Goal: Task Accomplishment & Management: Manage account settings

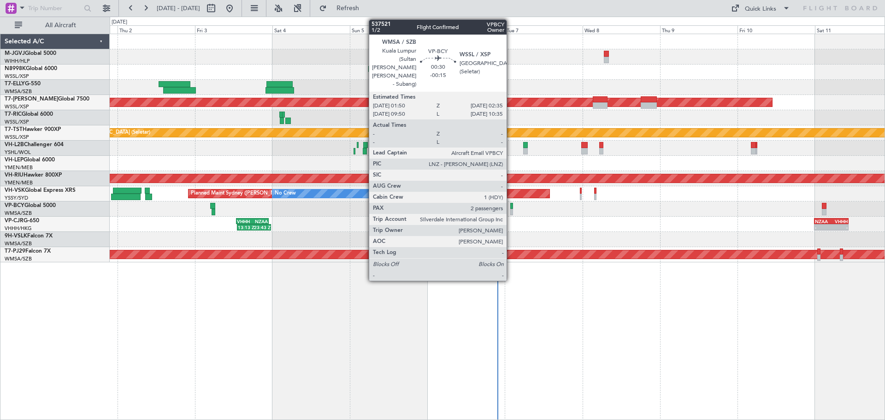
click at [511, 206] on div at bounding box center [511, 206] width 3 height 6
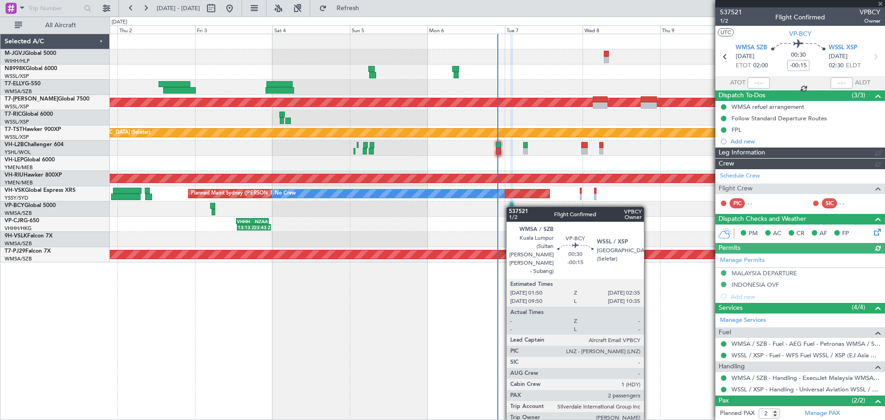
type input "[PERSON_NAME] (EYU)"
type input "A0102"
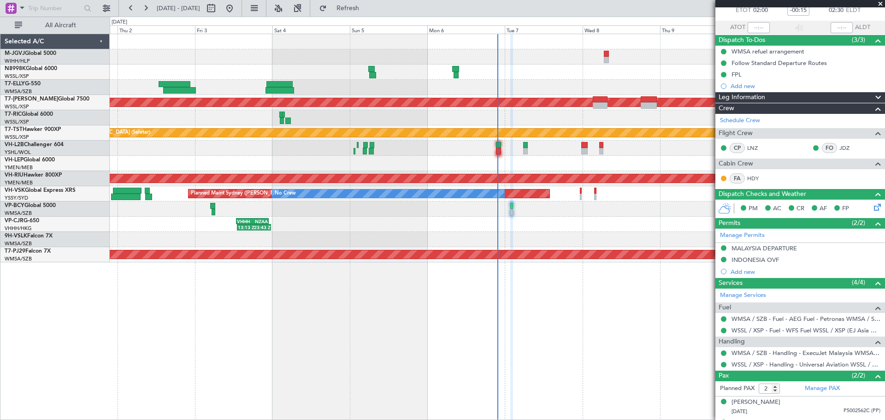
scroll to position [73, 0]
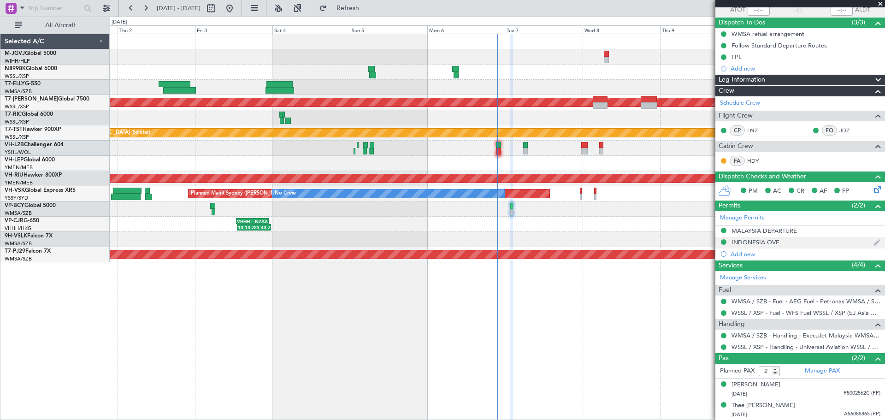
click at [748, 242] on div "INDONESIA OVF" at bounding box center [754, 242] width 47 height 8
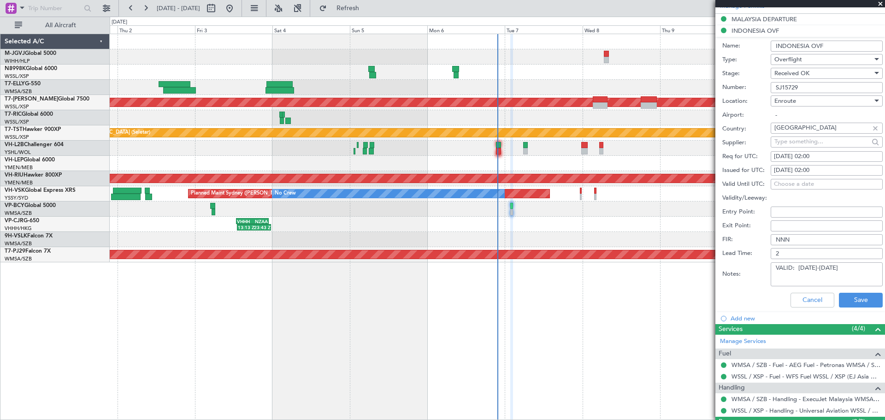
scroll to position [195, 0]
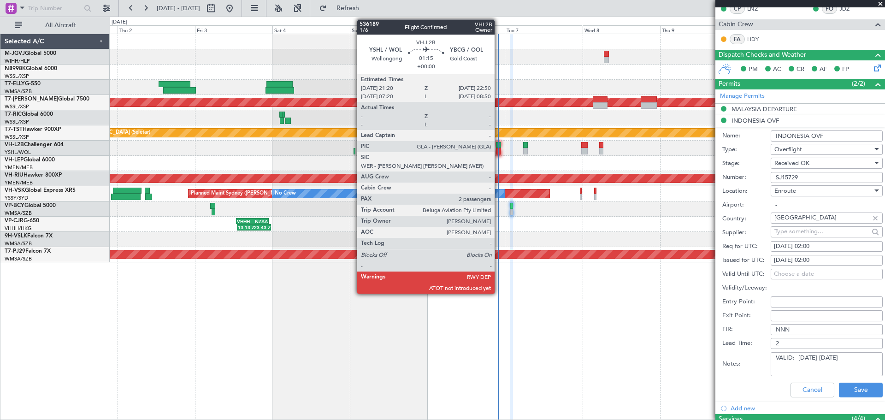
click at [499, 148] on div at bounding box center [498, 151] width 5 height 6
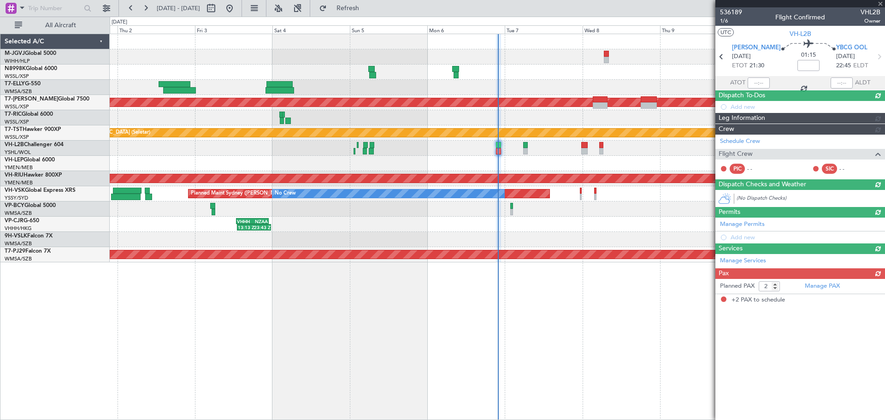
scroll to position [0, 0]
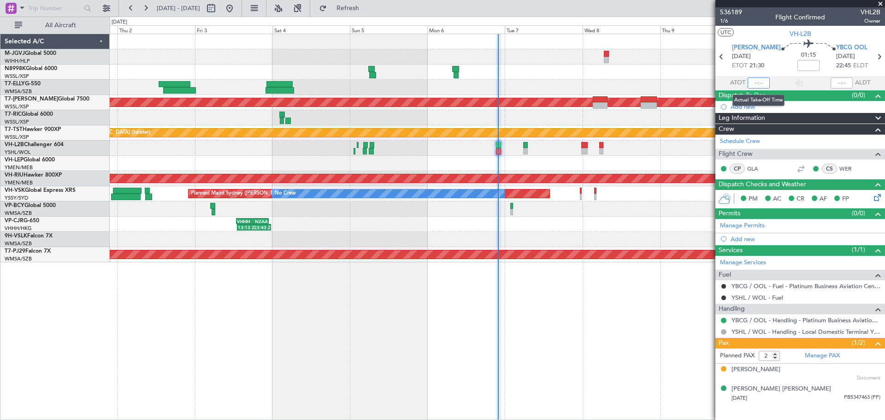
drag, startPoint x: 753, startPoint y: 81, endPoint x: 760, endPoint y: 88, distance: 10.4
click at [755, 83] on input "text" at bounding box center [759, 82] width 22 height 11
type input "21:23"
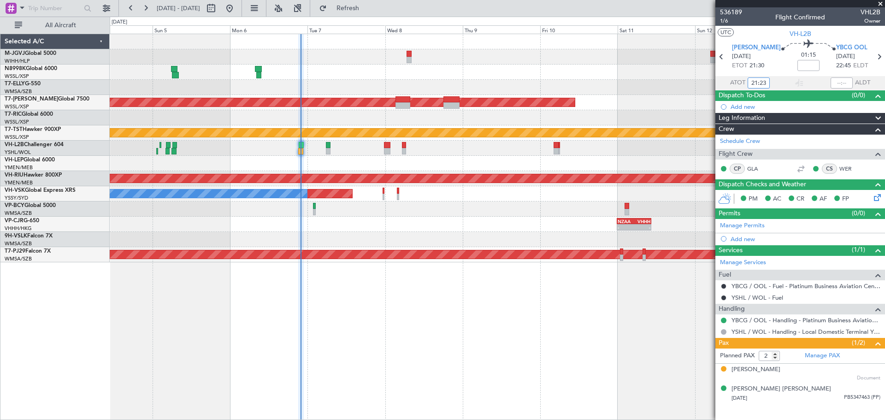
click at [393, 147] on div "Planned Maint [GEOGRAPHIC_DATA] (Seletar) Planned Maint [GEOGRAPHIC_DATA] (Sele…" at bounding box center [497, 148] width 775 height 228
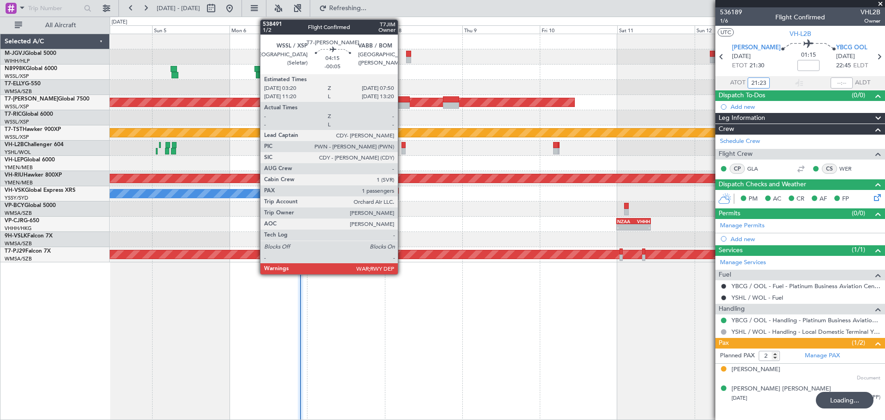
click at [402, 100] on div at bounding box center [402, 99] width 15 height 6
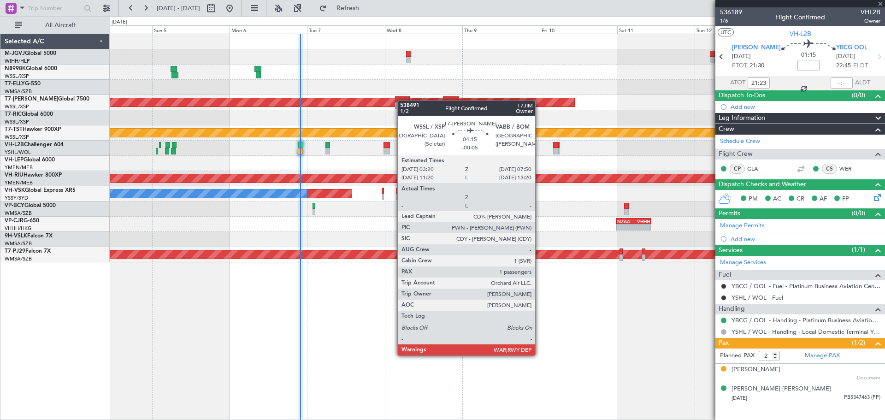
type input "-00:05"
type input "1"
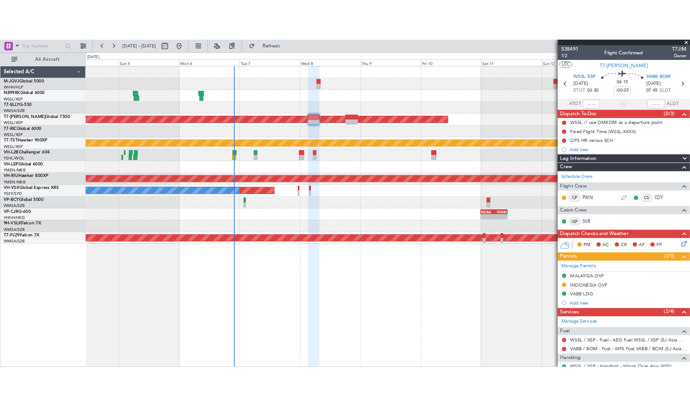
scroll to position [64, 0]
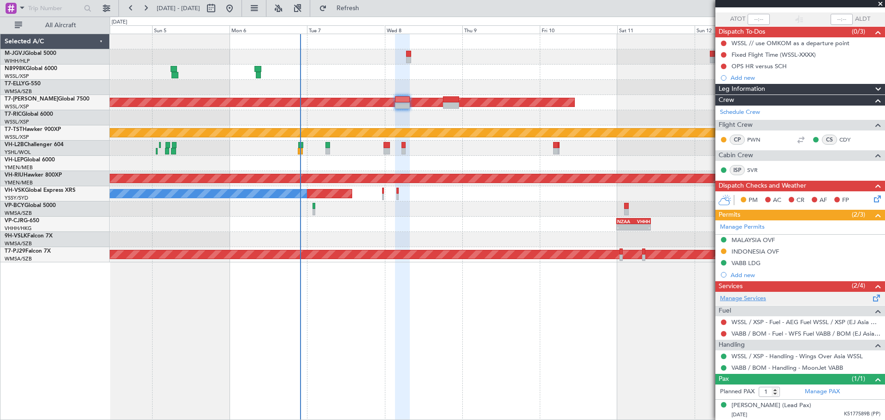
click at [750, 296] on link "Manage Services" at bounding box center [743, 298] width 46 height 9
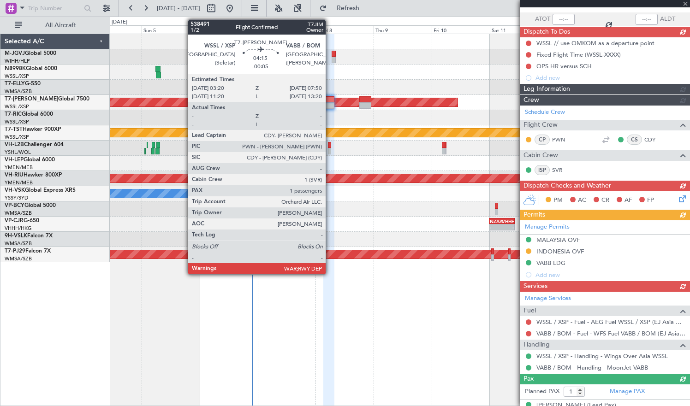
click at [330, 103] on div at bounding box center [328, 105] width 11 height 6
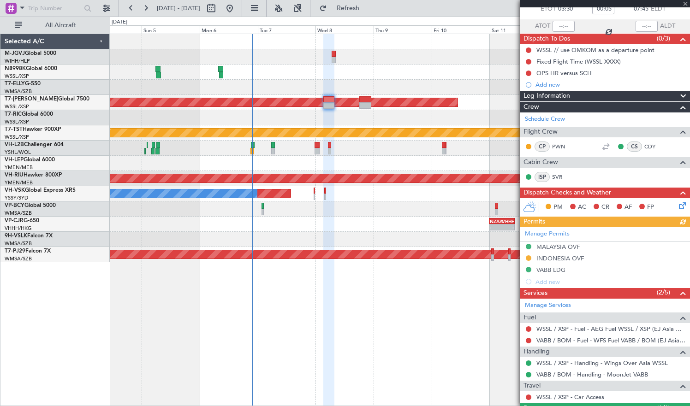
scroll to position [77, 0]
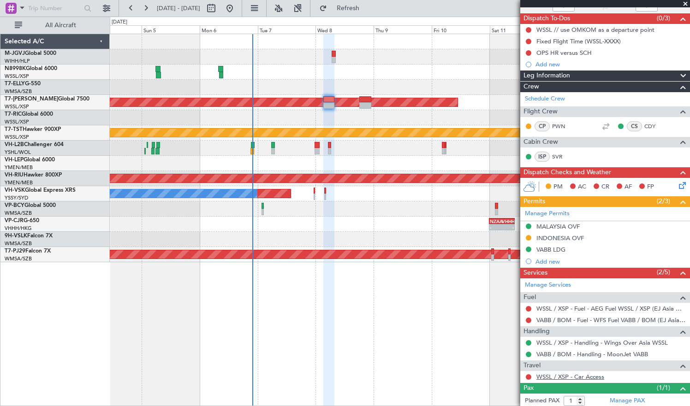
click at [560, 376] on link "WSSL / XSP - Car Access" at bounding box center [570, 377] width 68 height 8
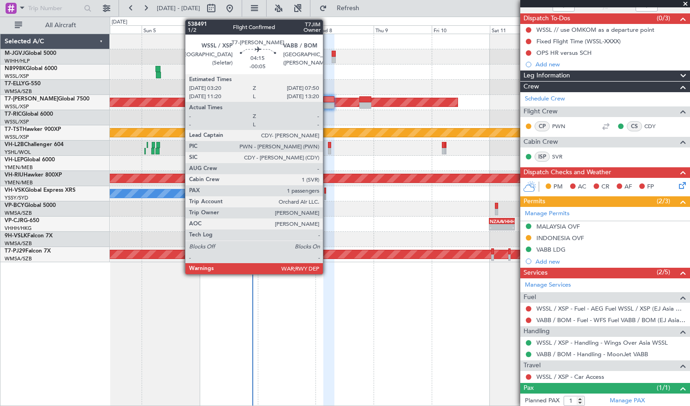
click at [327, 100] on div at bounding box center [328, 99] width 11 height 6
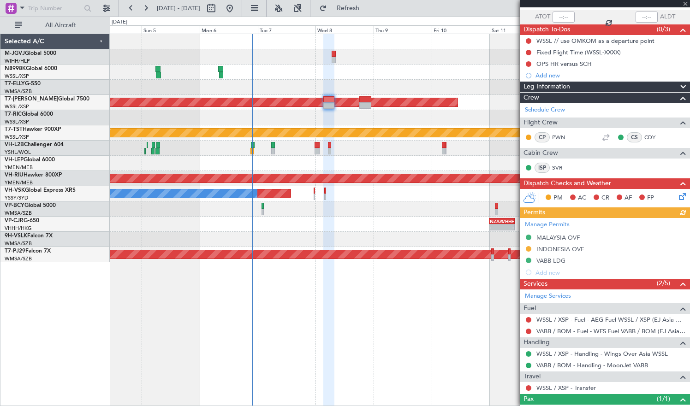
scroll to position [100, 0]
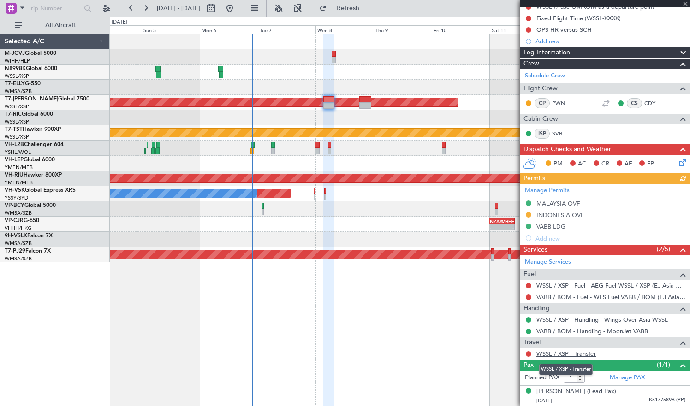
click at [584, 356] on link "WSSL / XSP - Transfer" at bounding box center [565, 354] width 59 height 8
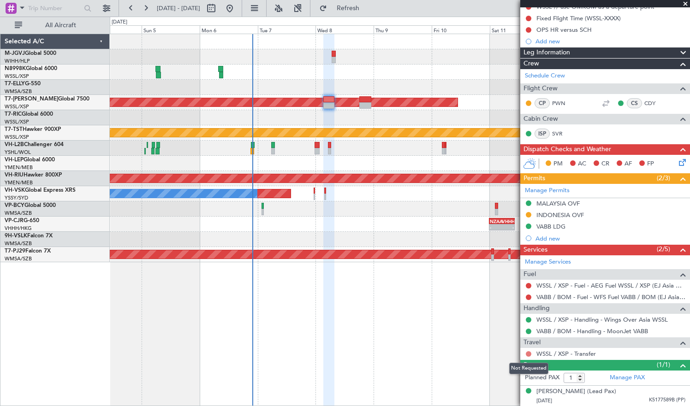
click at [528, 354] on button at bounding box center [528, 354] width 6 height 6
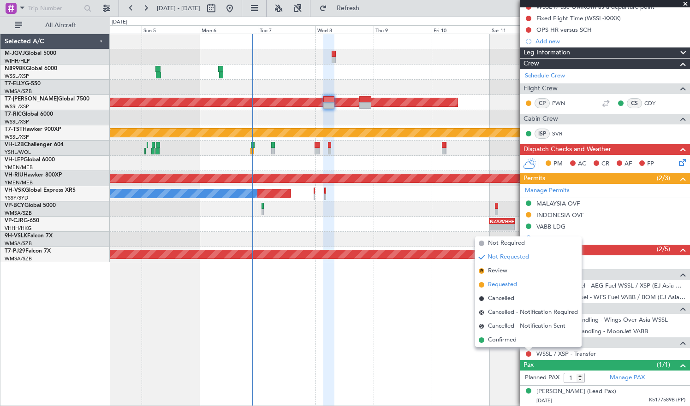
click at [506, 287] on span "Requested" at bounding box center [502, 284] width 29 height 9
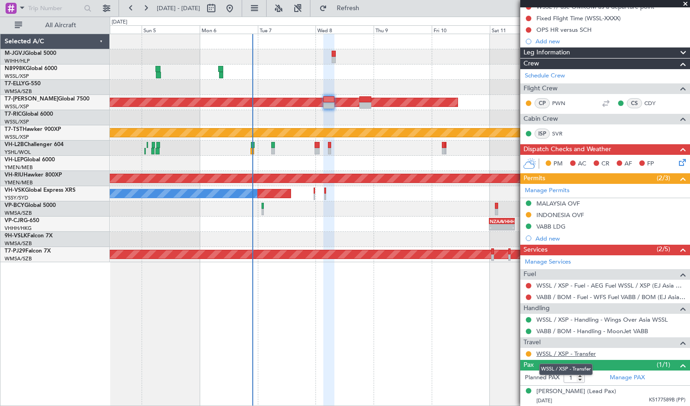
click at [571, 352] on link "WSSL / XSP - Transfer" at bounding box center [565, 354] width 59 height 8
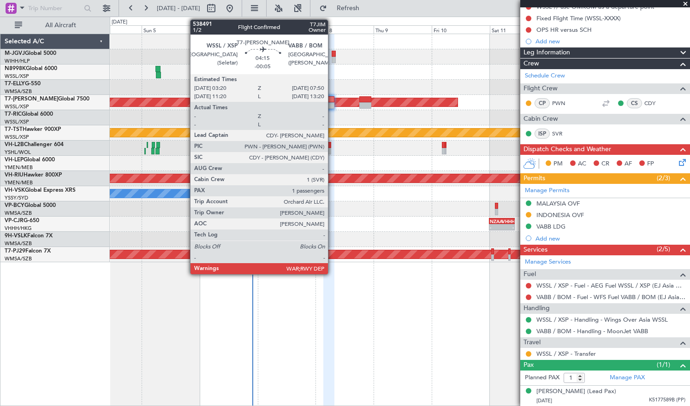
click at [332, 101] on div at bounding box center [328, 99] width 11 height 6
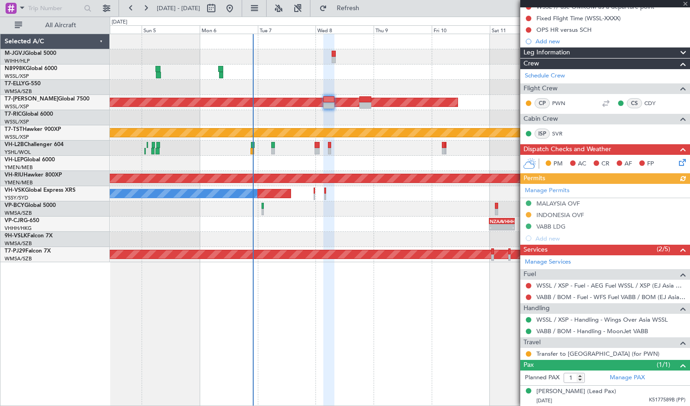
click at [271, 57] on div at bounding box center [399, 56] width 579 height 15
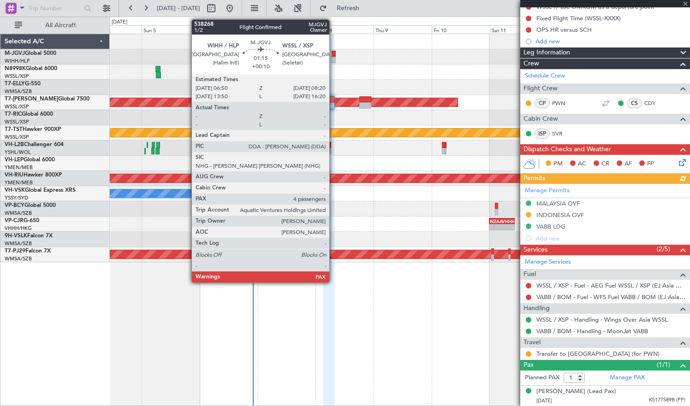
click at [333, 55] on div at bounding box center [333, 54] width 4 height 6
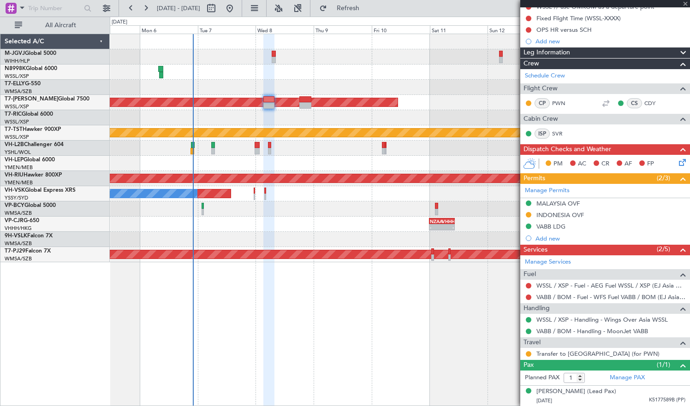
click at [333, 70] on div "Planned Maint [GEOGRAPHIC_DATA] (Seletar) Planned Maint [GEOGRAPHIC_DATA] (Sele…" at bounding box center [399, 148] width 579 height 228
type input "+00:10"
type input "4"
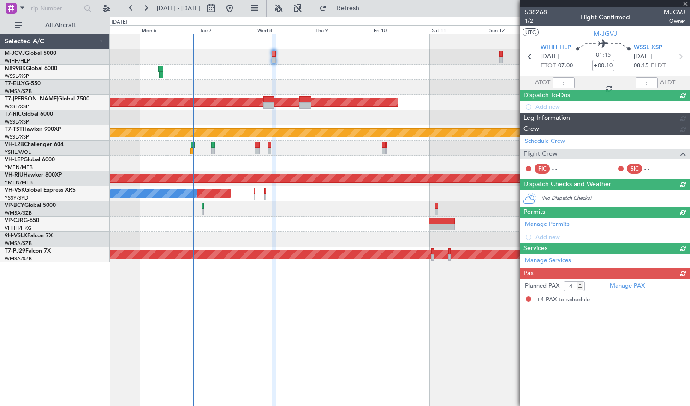
scroll to position [0, 0]
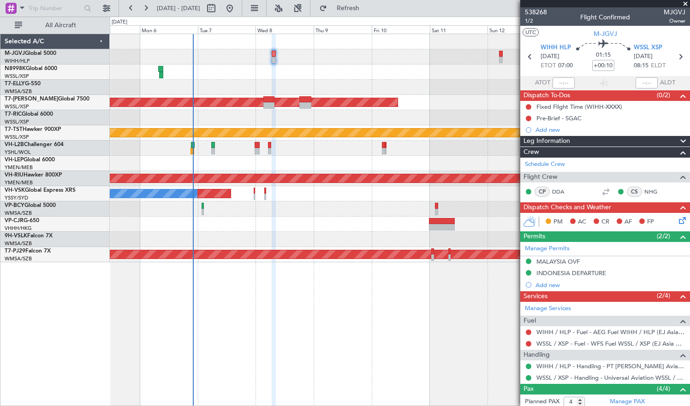
click at [300, 62] on div at bounding box center [399, 56] width 579 height 15
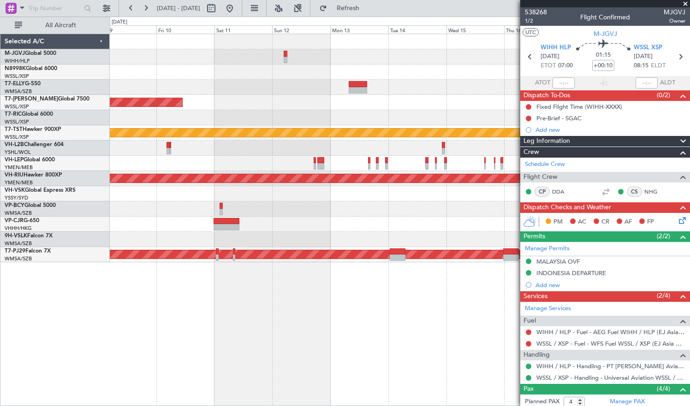
click at [201, 99] on div "Planned Maint [GEOGRAPHIC_DATA] (Seletar) Planned Maint [GEOGRAPHIC_DATA] (Sele…" at bounding box center [399, 148] width 579 height 228
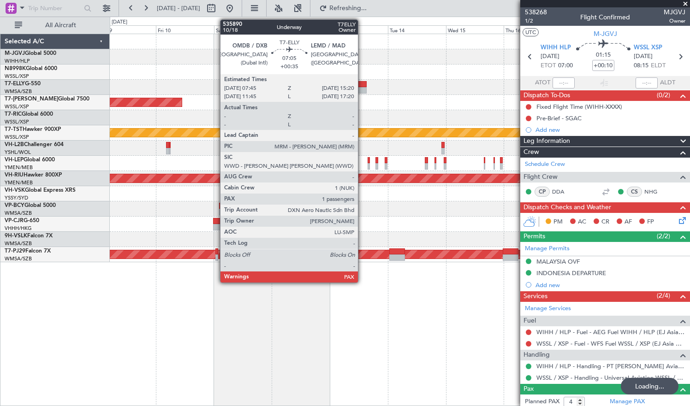
click at [362, 86] on div at bounding box center [357, 84] width 18 height 6
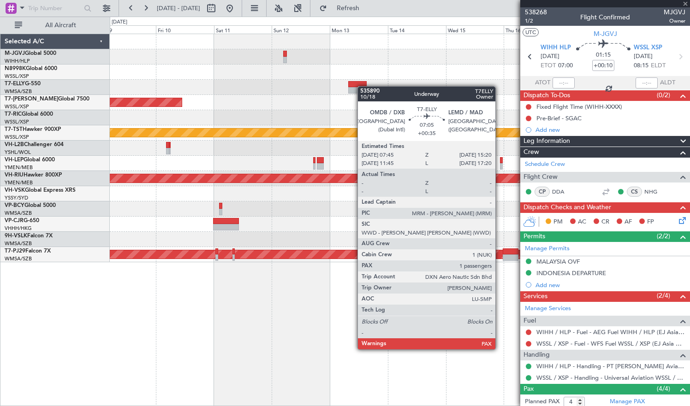
type input "+00:35"
type input "1"
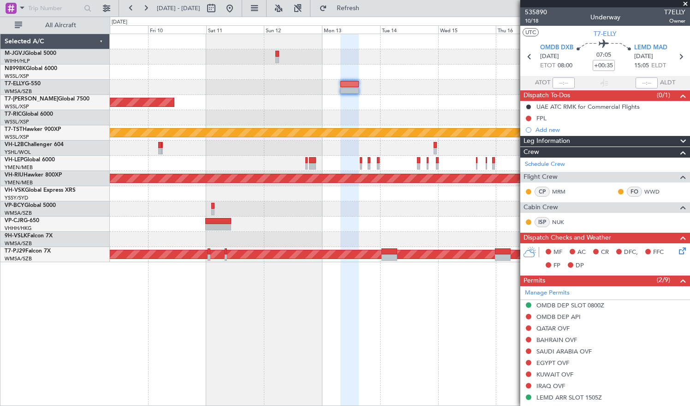
click at [401, 104] on div "Planned Maint [GEOGRAPHIC_DATA] (Seletar)" at bounding box center [399, 102] width 579 height 15
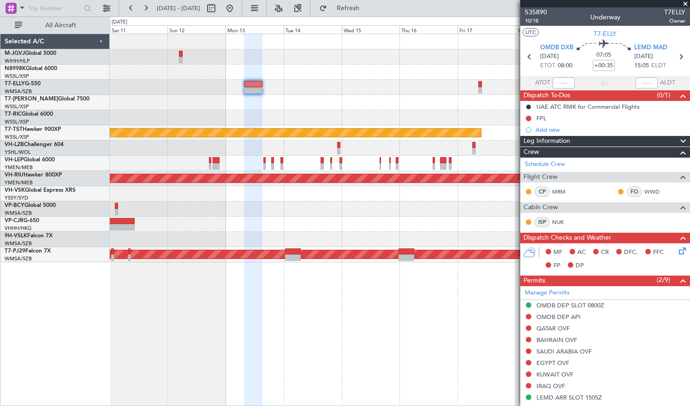
click at [319, 112] on div "Planned Maint [GEOGRAPHIC_DATA] (Seletar) Planned Maint [GEOGRAPHIC_DATA] (Sele…" at bounding box center [399, 148] width 579 height 228
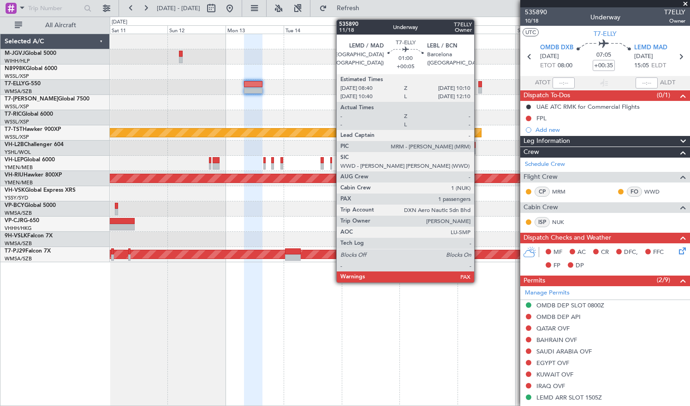
click at [478, 87] on div at bounding box center [480, 90] width 4 height 6
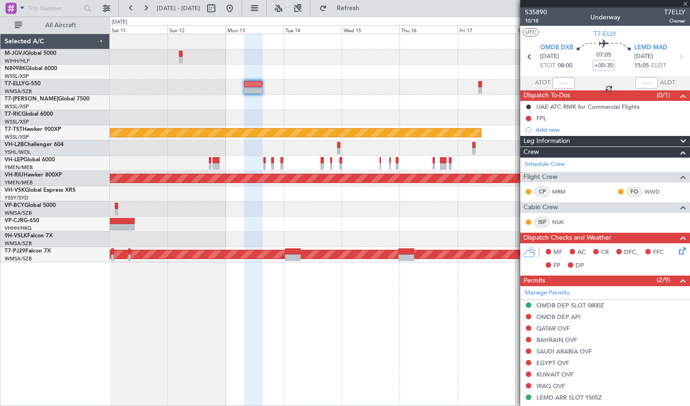
type input "+00:05"
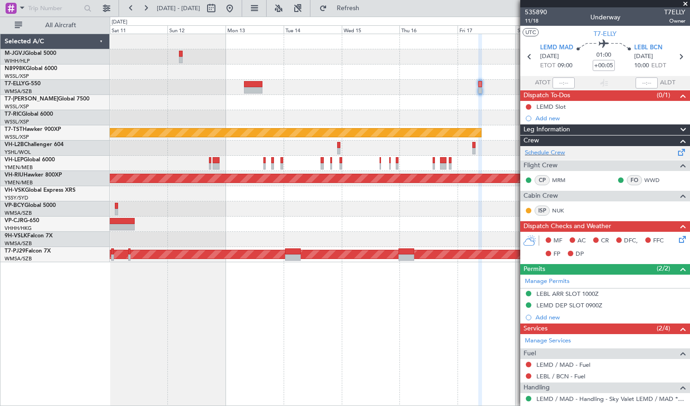
scroll to position [47, 0]
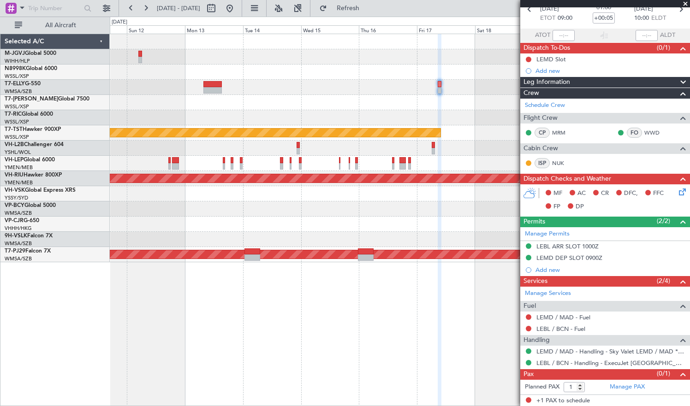
click at [340, 117] on div at bounding box center [399, 117] width 579 height 15
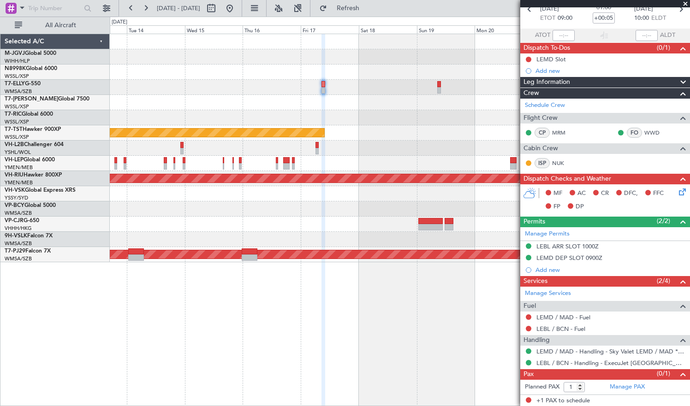
click at [371, 116] on div at bounding box center [399, 117] width 579 height 15
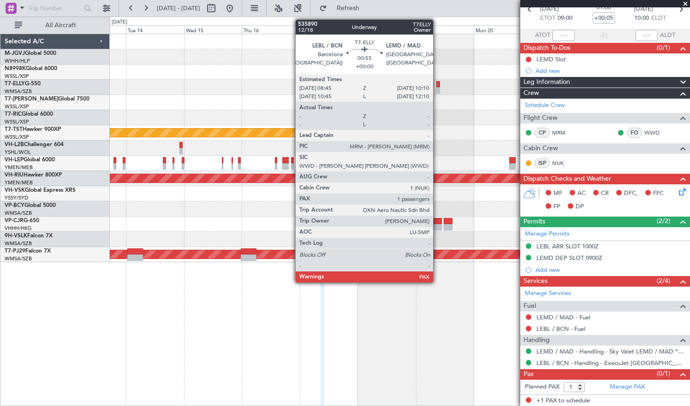
click at [437, 87] on div at bounding box center [438, 90] width 4 height 6
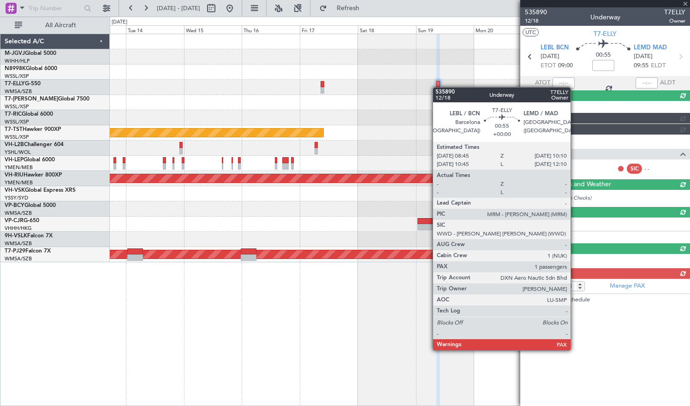
scroll to position [0, 0]
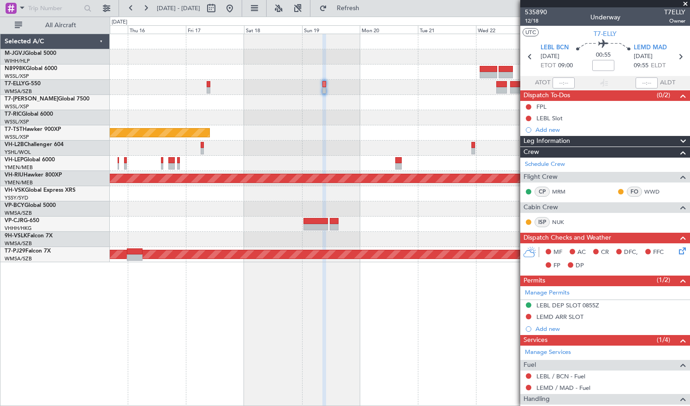
click at [336, 109] on div at bounding box center [399, 102] width 579 height 15
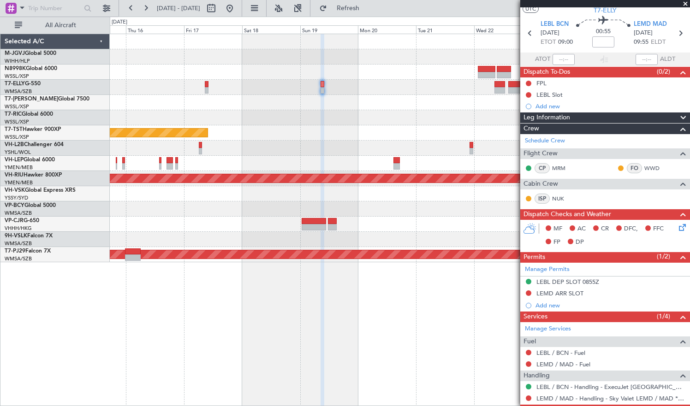
scroll to position [59, 0]
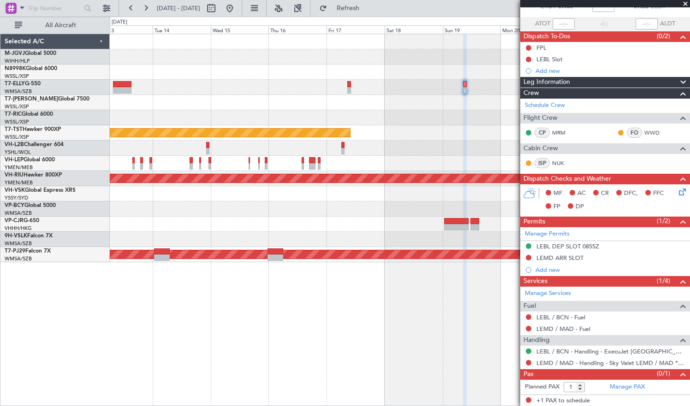
click at [440, 100] on div at bounding box center [399, 102] width 579 height 15
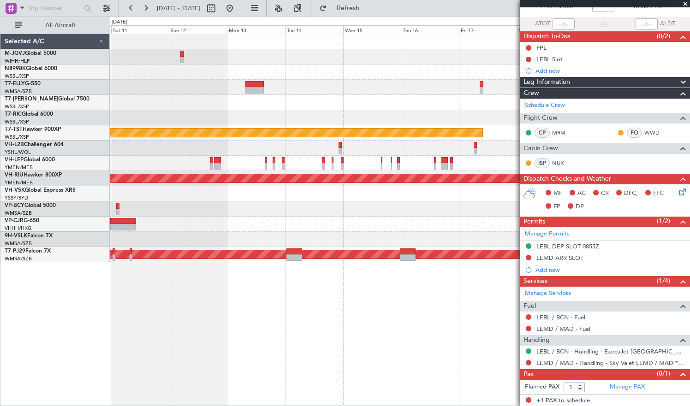
click at [8, 324] on div "Selected A/C M-JGVJ Global 5000 WIHH/HLP Jakarta (Halim Intl) N8998K Global 600…" at bounding box center [54, 220] width 109 height 372
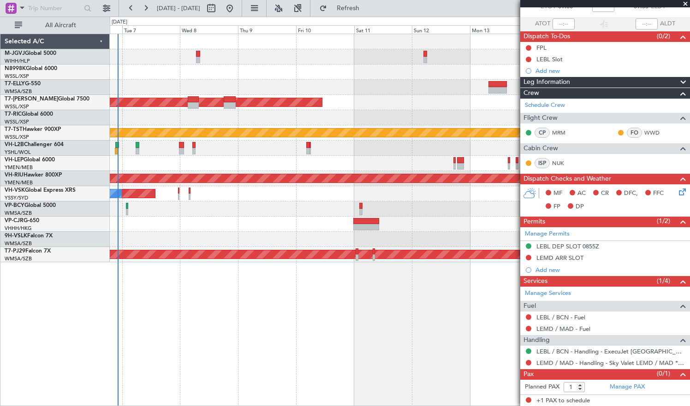
click at [414, 86] on div at bounding box center [399, 87] width 579 height 15
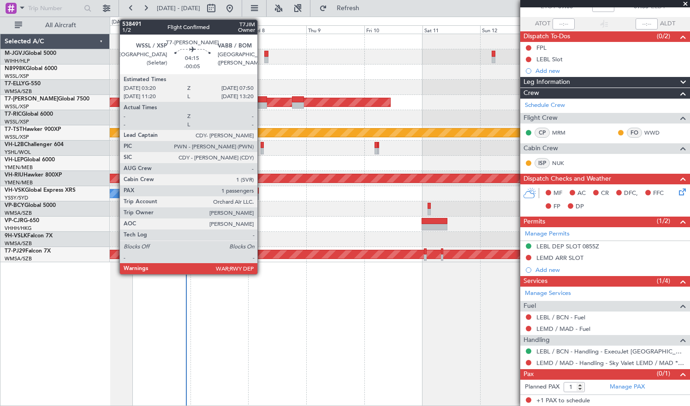
click at [261, 105] on div at bounding box center [261, 105] width 11 height 6
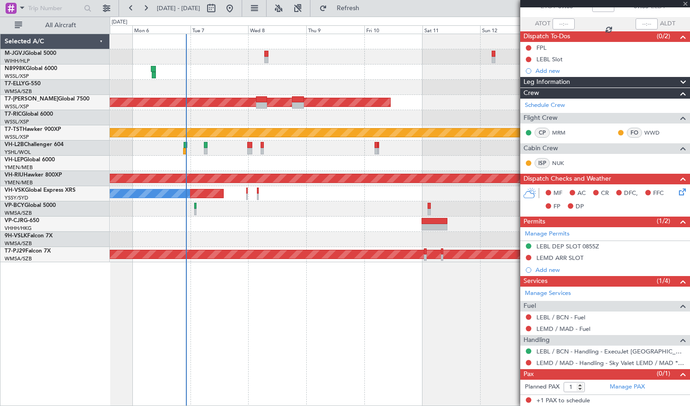
type input "-00:05"
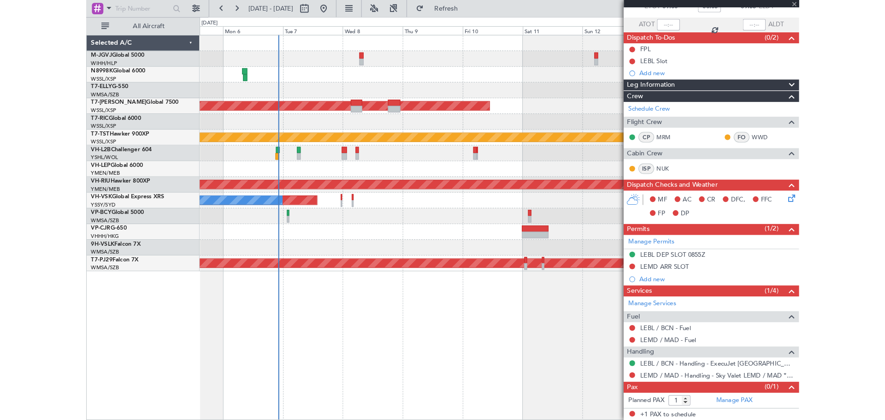
scroll to position [0, 0]
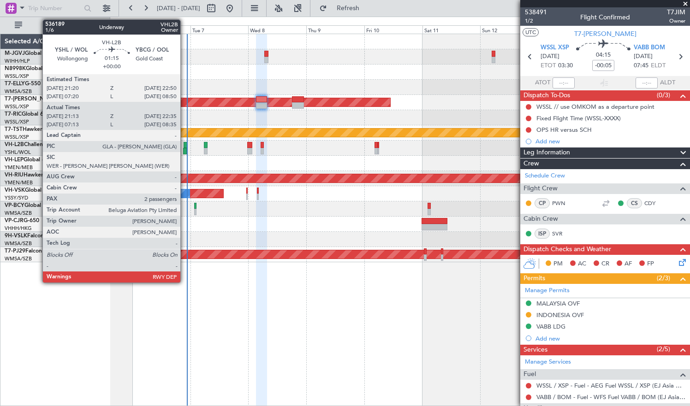
click at [184, 147] on div at bounding box center [185, 145] width 4 height 6
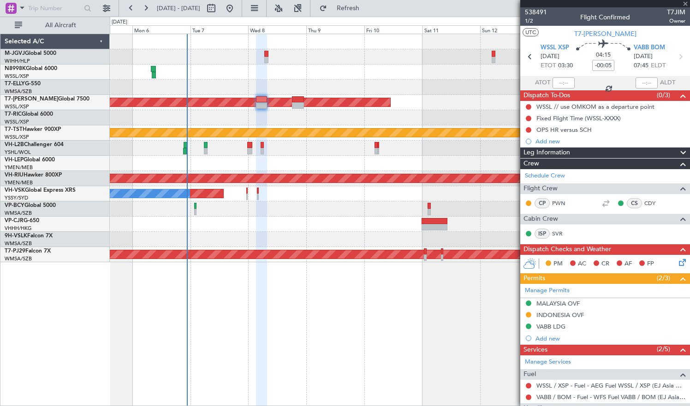
type input "21:23"
type input "22:30"
type input "2"
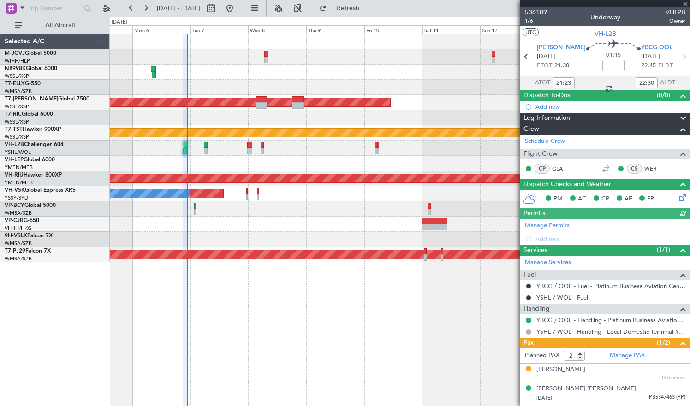
type input "07:23"
type input "08:30"
type input "21:23"
type input "22:30"
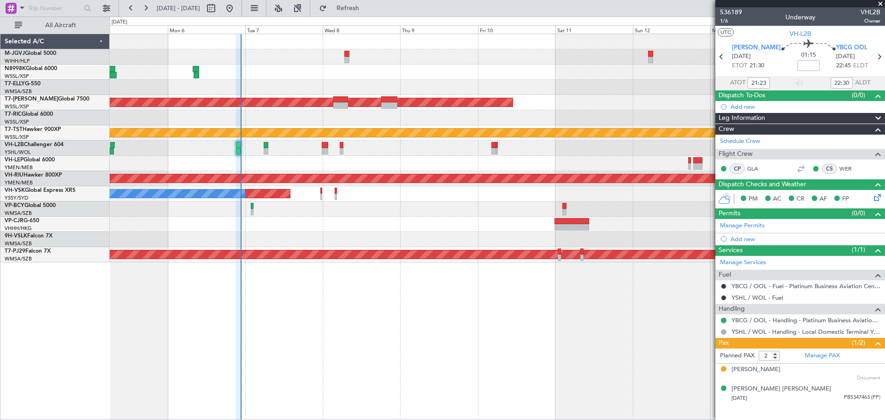
click at [337, 228] on div at bounding box center [497, 224] width 775 height 15
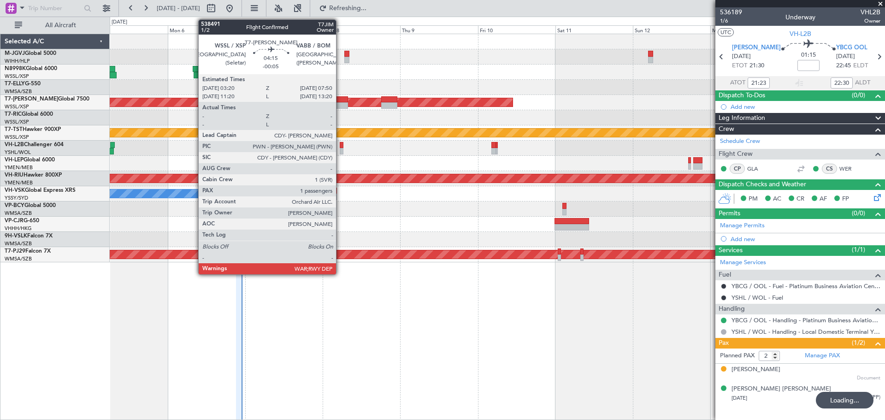
click at [340, 105] on div at bounding box center [340, 105] width 15 height 6
type input "-00:05"
type input "1"
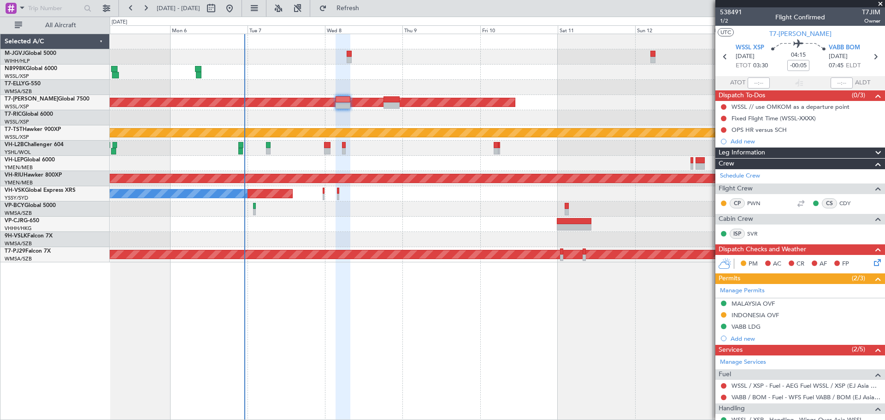
scroll to position [86, 0]
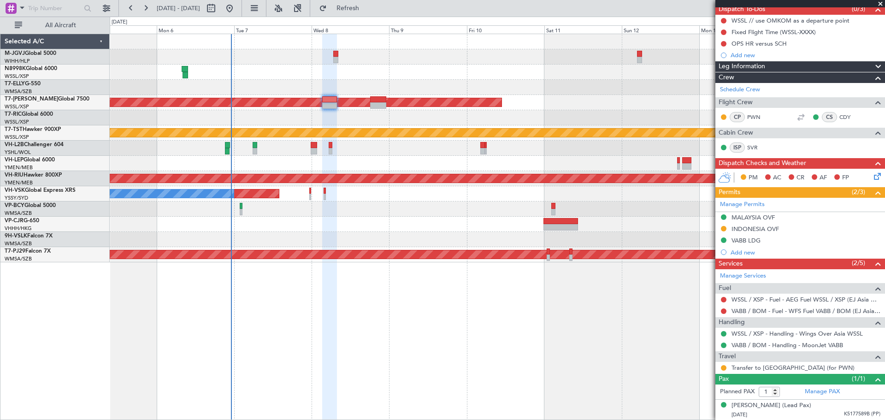
click at [537, 111] on div at bounding box center [497, 117] width 775 height 15
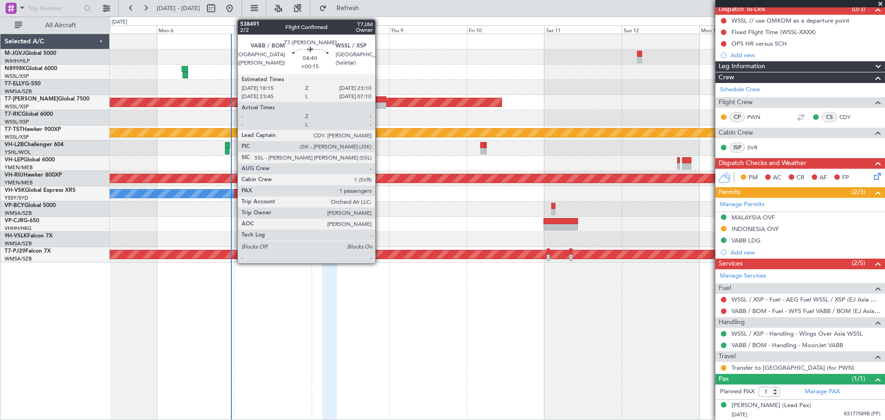
click at [379, 102] on div at bounding box center [378, 99] width 16 height 6
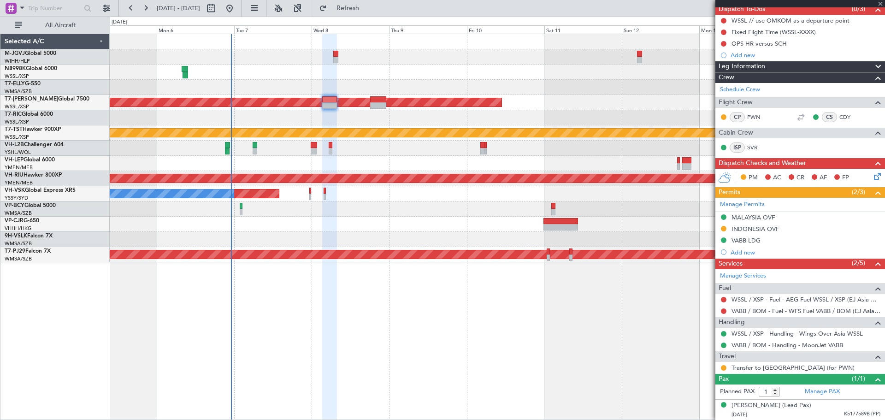
scroll to position [0, 0]
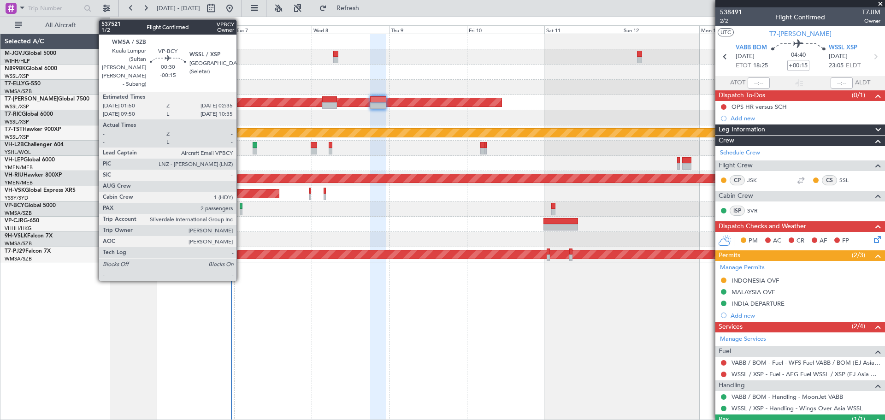
click at [241, 207] on div at bounding box center [241, 206] width 3 height 6
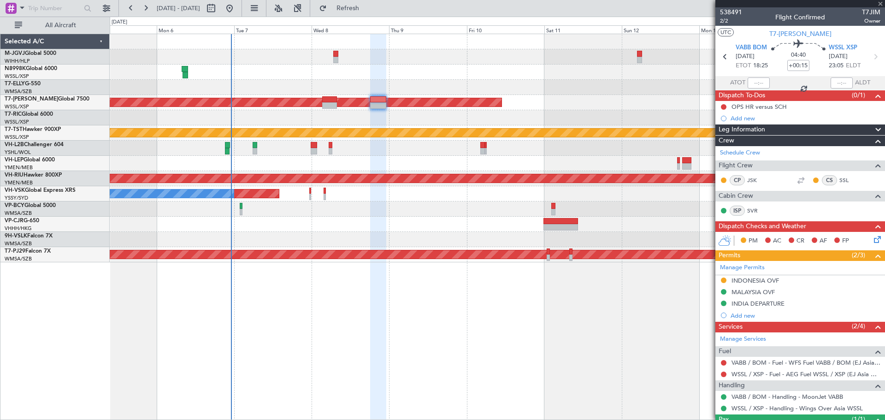
type input "-00:15"
type input "2"
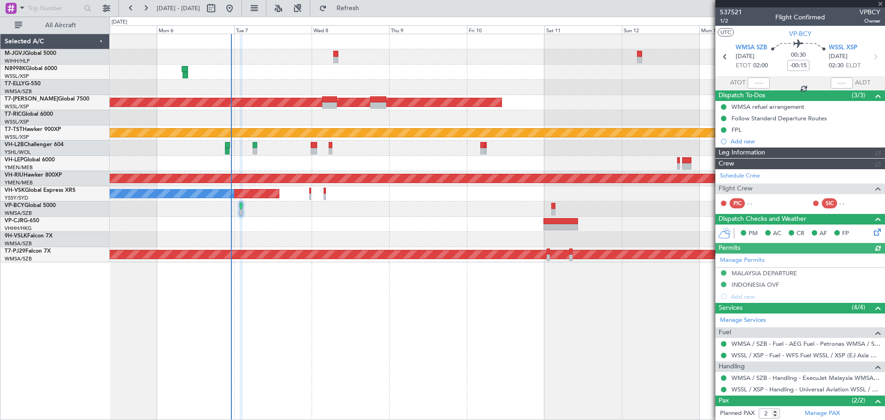
type input "[PERSON_NAME] (EYU)"
type input "A0102"
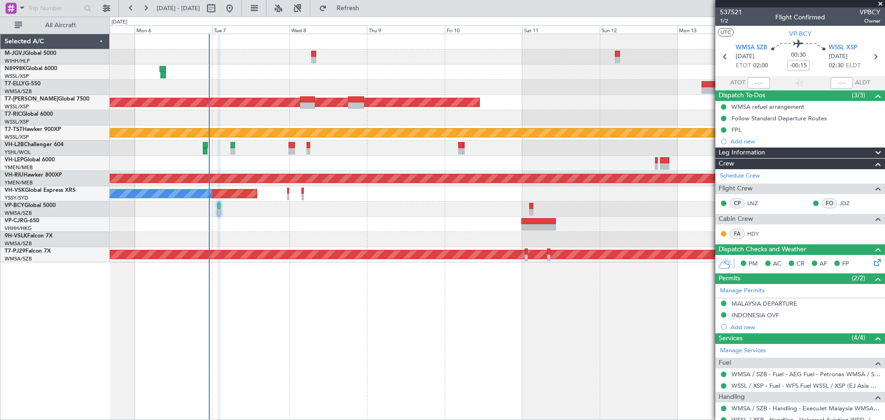
click at [563, 344] on div "Planned Maint [GEOGRAPHIC_DATA] (Seletar) Planned Maint [GEOGRAPHIC_DATA] (Sele…" at bounding box center [497, 227] width 775 height 386
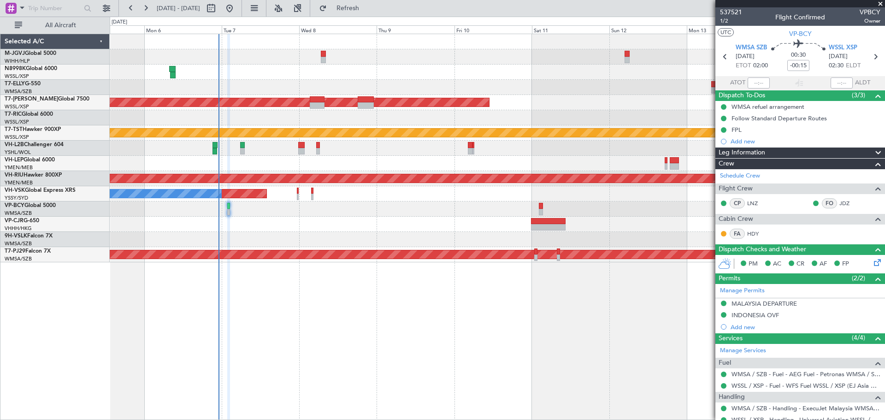
click at [253, 74] on div at bounding box center [497, 72] width 775 height 15
click at [344, 113] on div at bounding box center [497, 117] width 775 height 15
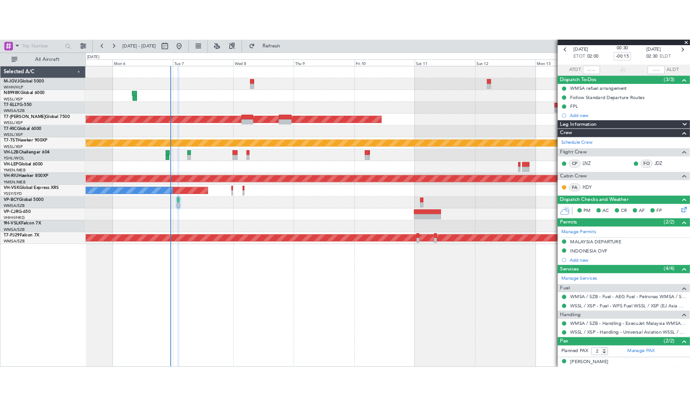
scroll to position [73, 0]
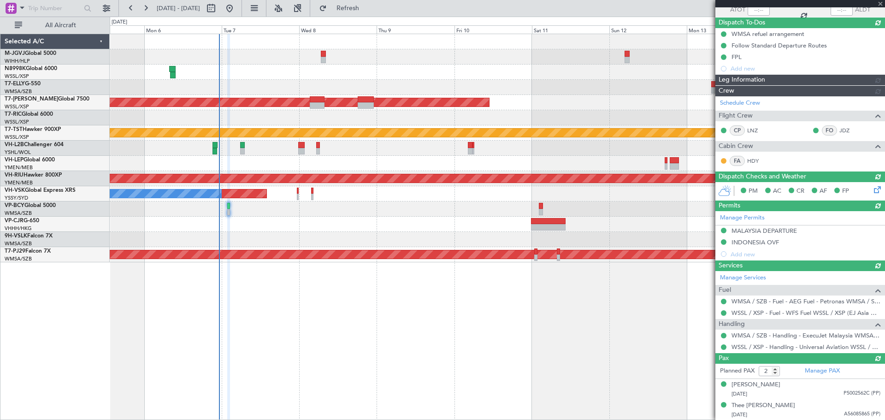
type input "[PERSON_NAME] (EYU)"
type input "A0102"
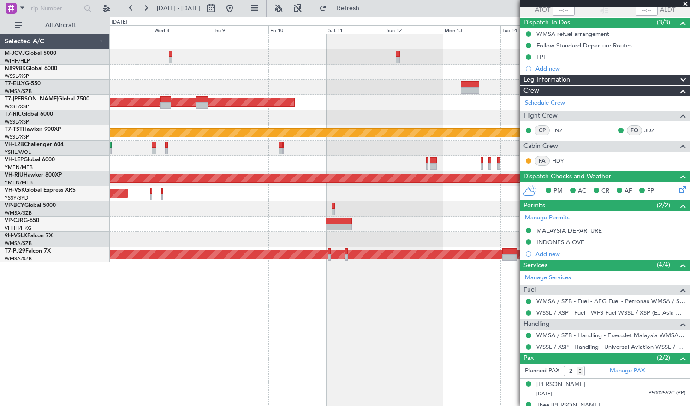
click at [209, 126] on div "Planned Maint [GEOGRAPHIC_DATA] (Seletar) Planned Maint [GEOGRAPHIC_DATA] (Sele…" at bounding box center [399, 148] width 579 height 228
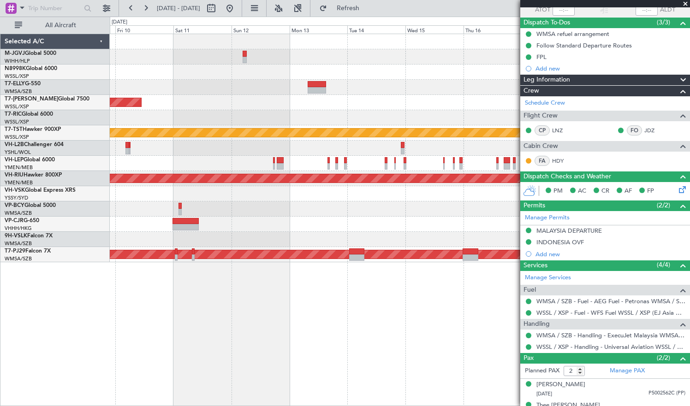
click at [251, 126] on div "Planned Maint [GEOGRAPHIC_DATA] (Seletar)" at bounding box center [399, 132] width 579 height 15
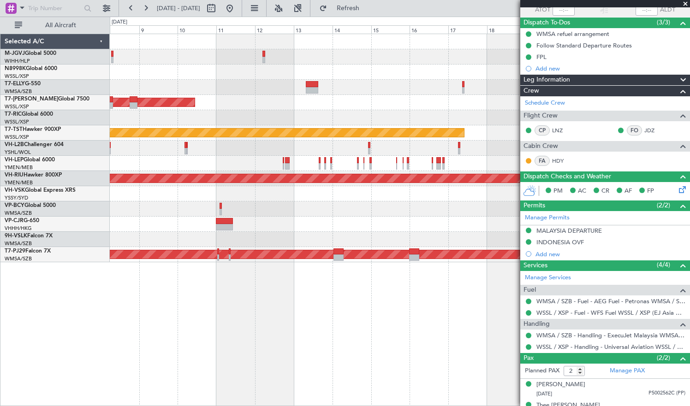
click at [184, 80] on div "Planned Maint [GEOGRAPHIC_DATA] (Seletar) Planned Maint [GEOGRAPHIC_DATA] (Sele…" at bounding box center [399, 148] width 579 height 228
click at [165, 70] on div at bounding box center [399, 72] width 579 height 15
